Goal: Transaction & Acquisition: Book appointment/travel/reservation

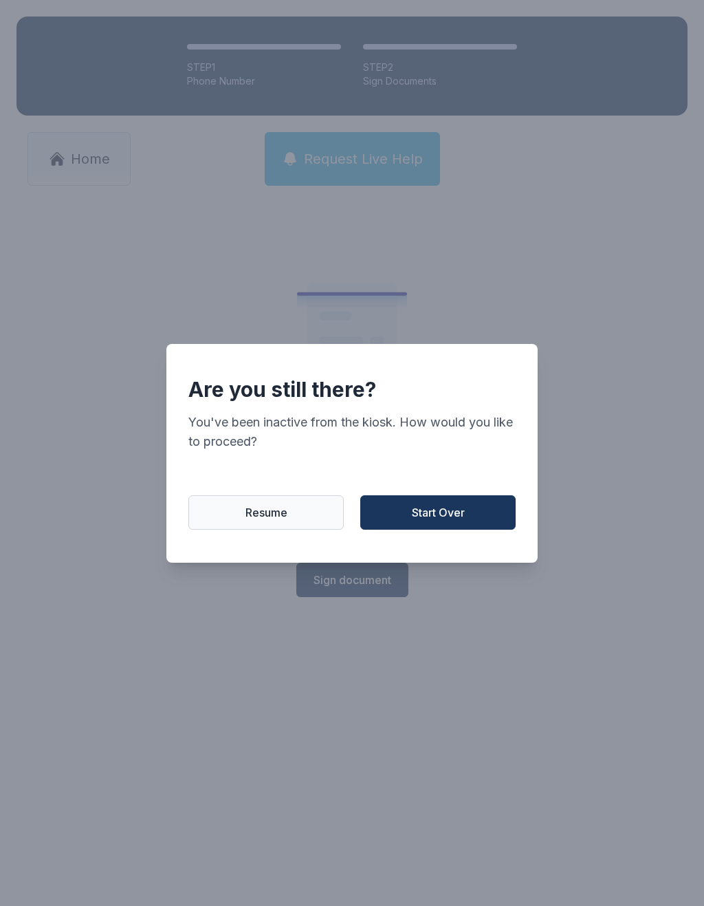
click at [452, 520] on span "Start Over" at bounding box center [438, 512] width 53 height 17
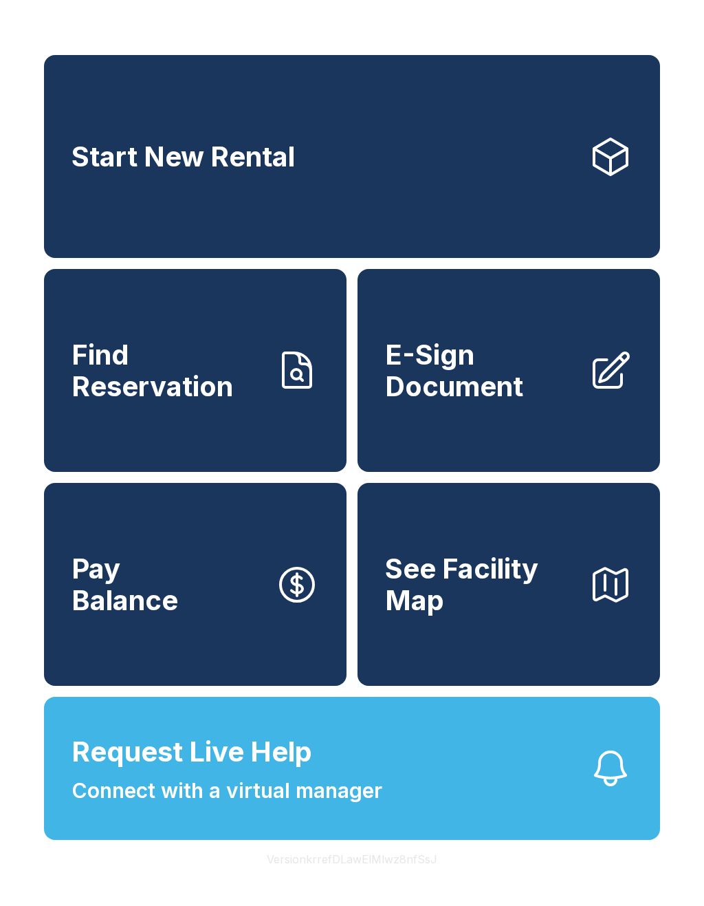
click at [553, 171] on link "Start New Rental" at bounding box center [352, 156] width 616 height 203
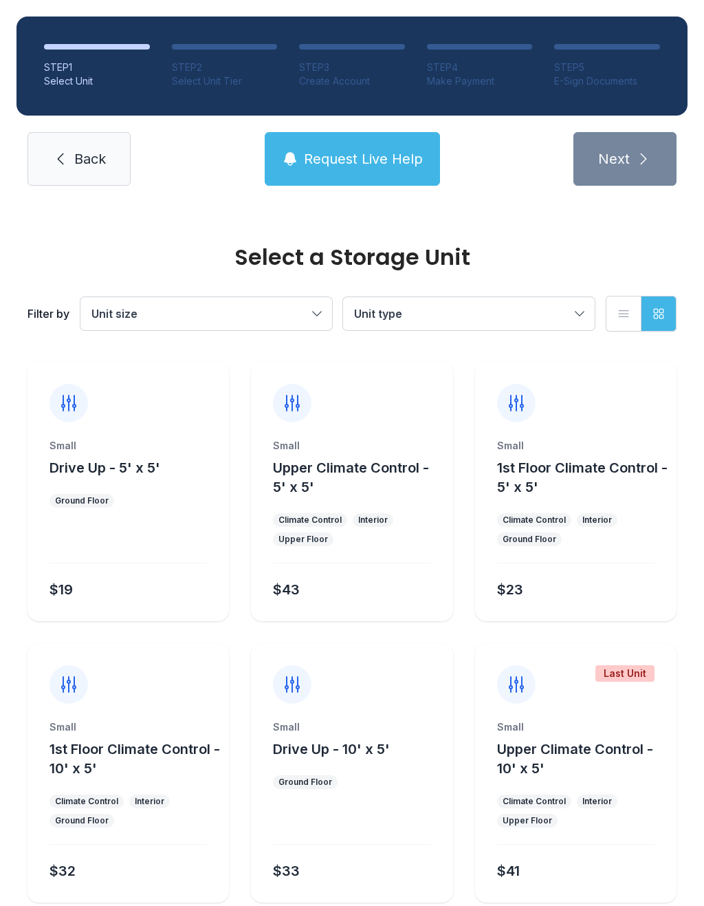
click at [50, 170] on link "Back" at bounding box center [79, 159] width 103 height 54
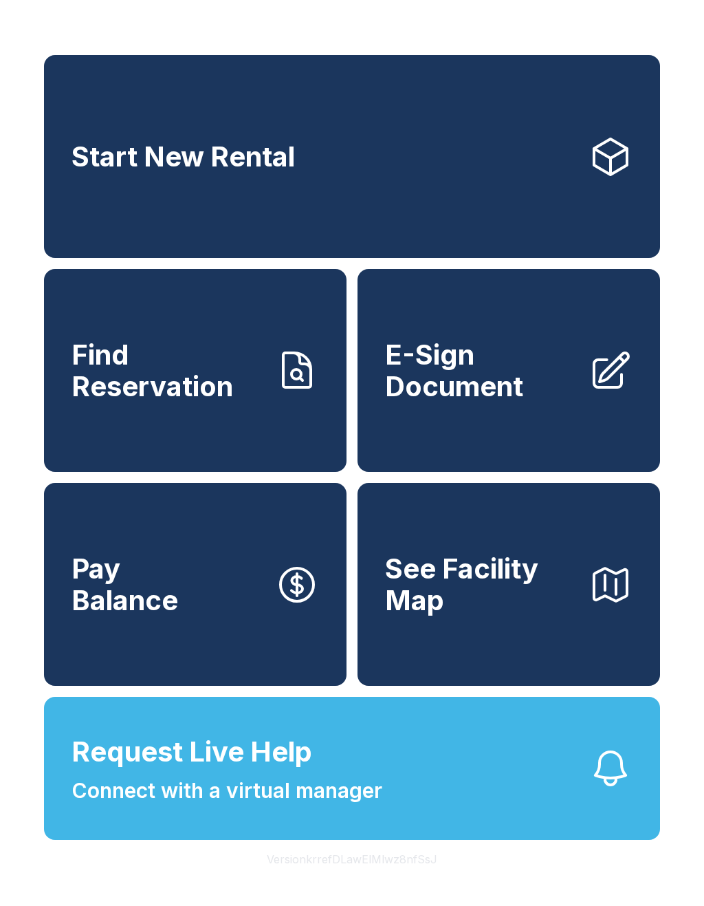
click at [80, 199] on link "Start New Rental" at bounding box center [352, 156] width 616 height 203
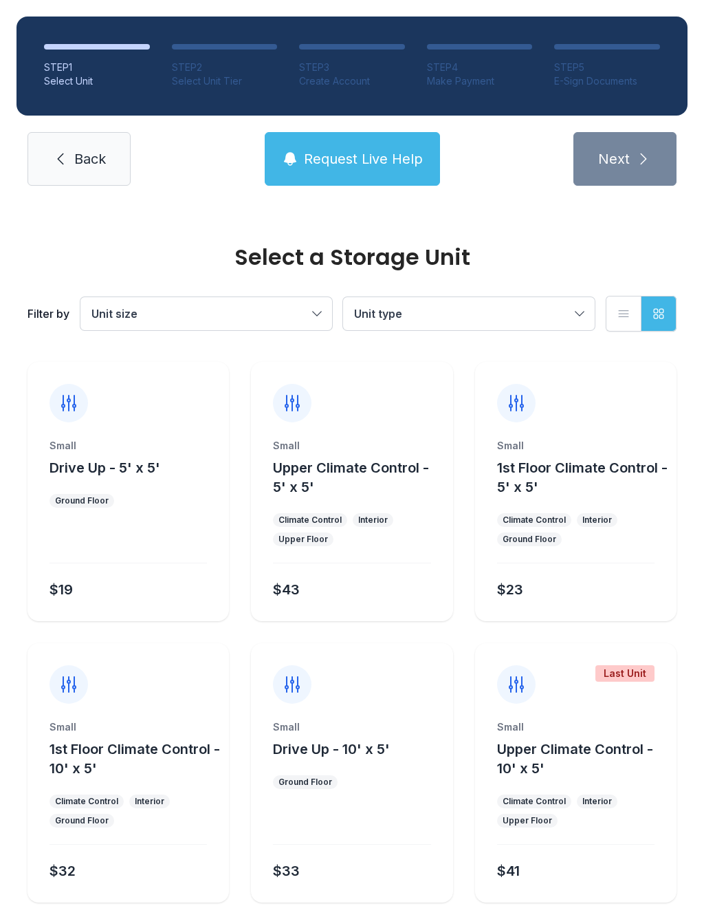
click at [295, 311] on span "Unit size" at bounding box center [199, 313] width 216 height 17
click at [511, 299] on button "Unit type" at bounding box center [469, 313] width 252 height 33
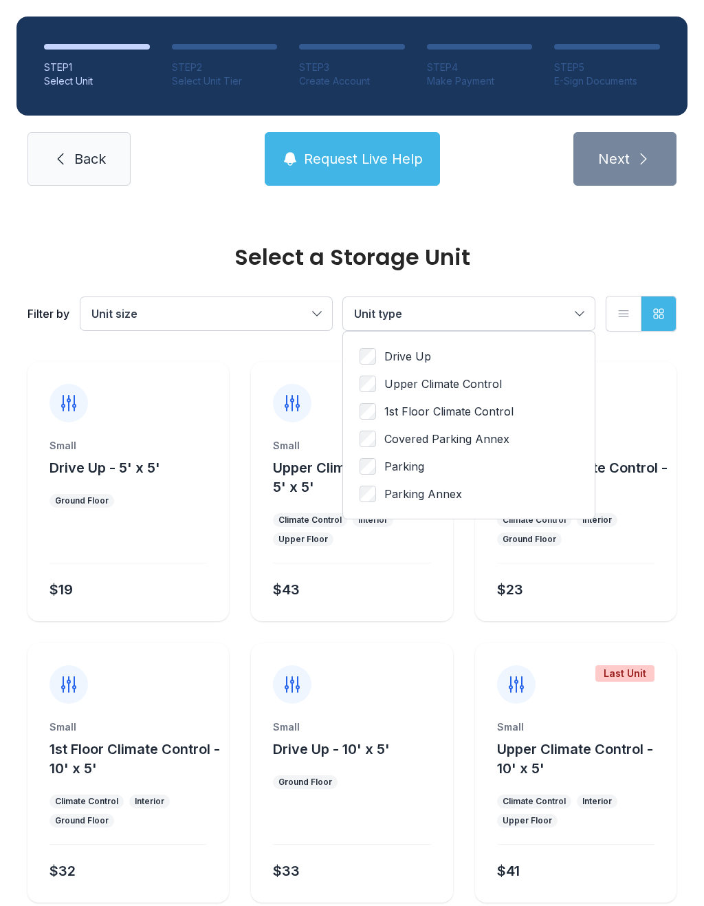
click at [270, 316] on span "Unit size" at bounding box center [199, 313] width 216 height 17
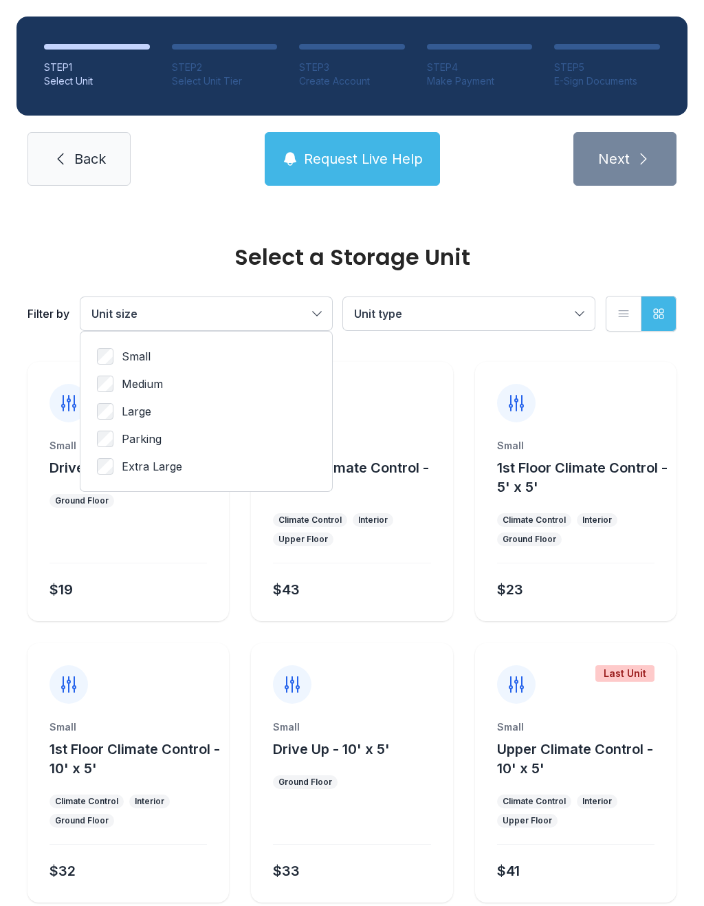
click at [549, 314] on span "Unit type" at bounding box center [462, 313] width 216 height 17
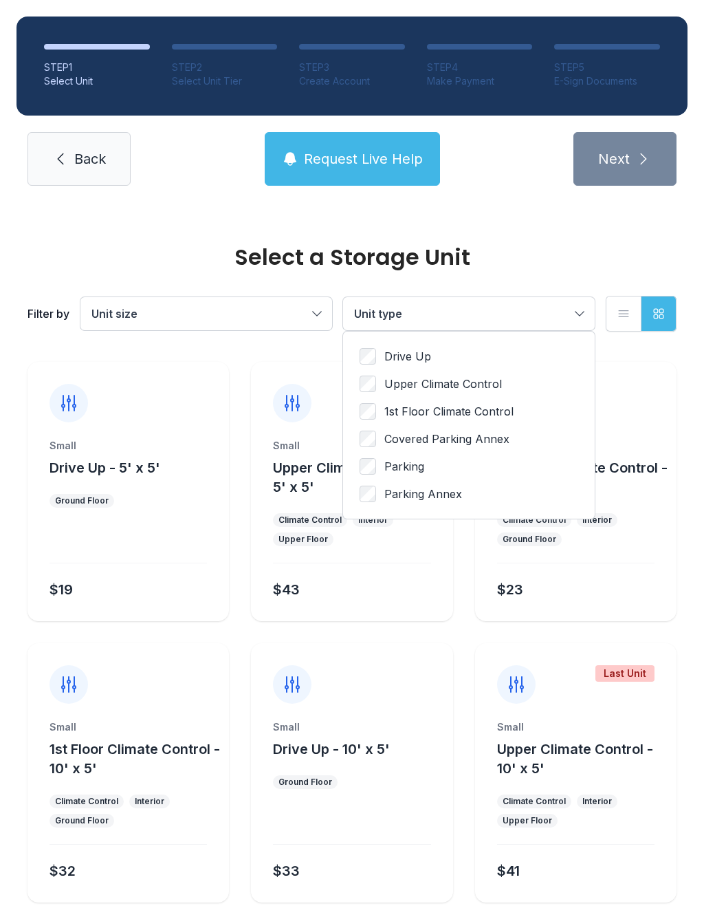
click at [621, 316] on icon "button" at bounding box center [624, 314] width 14 height 14
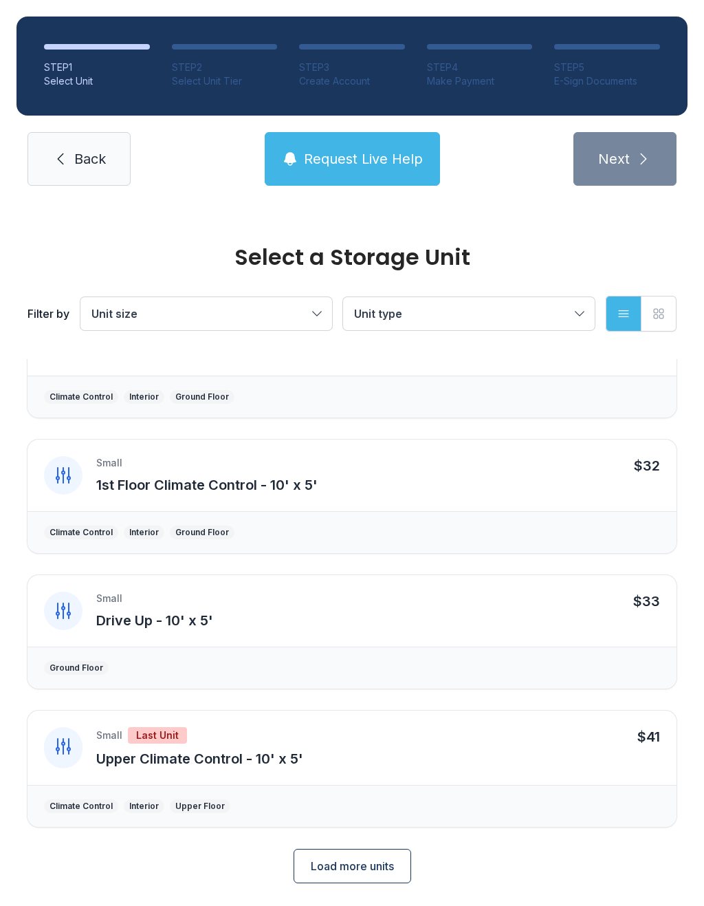
scroll to position [327, 0]
click at [62, 177] on link "Back" at bounding box center [79, 159] width 103 height 54
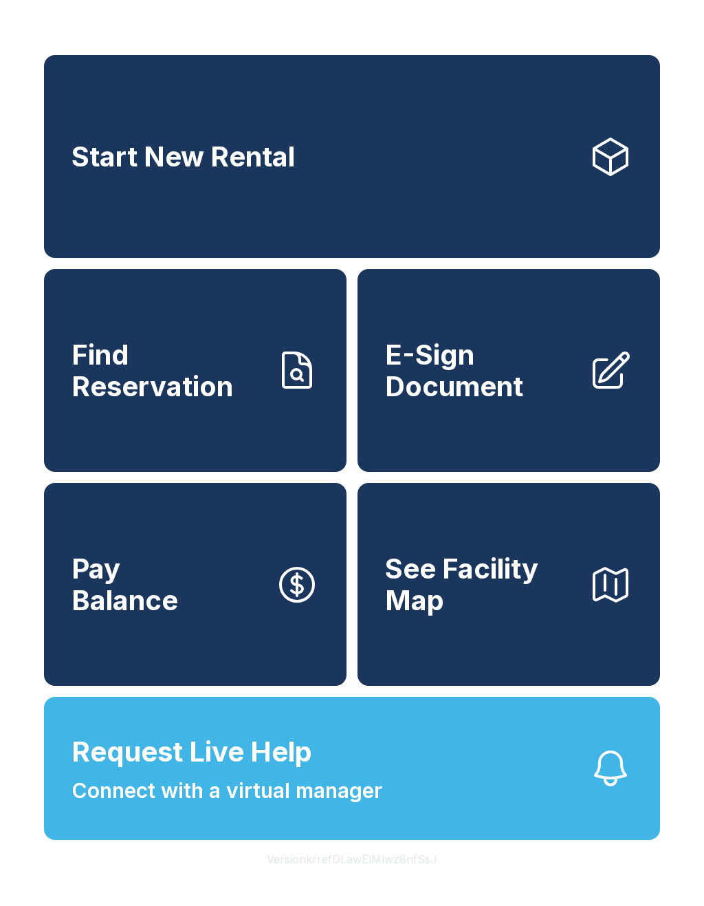
click at [565, 774] on button "Request Live Help Connect with a virtual manager" at bounding box center [352, 768] width 616 height 143
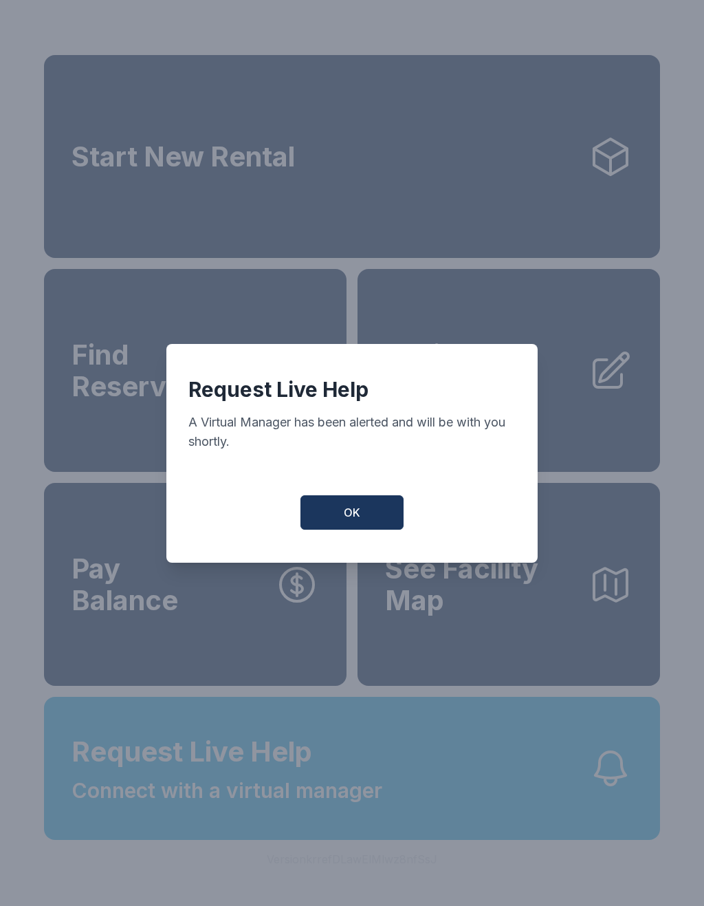
click at [351, 518] on span "OK" at bounding box center [352, 512] width 17 height 17
